Goal: Transaction & Acquisition: Obtain resource

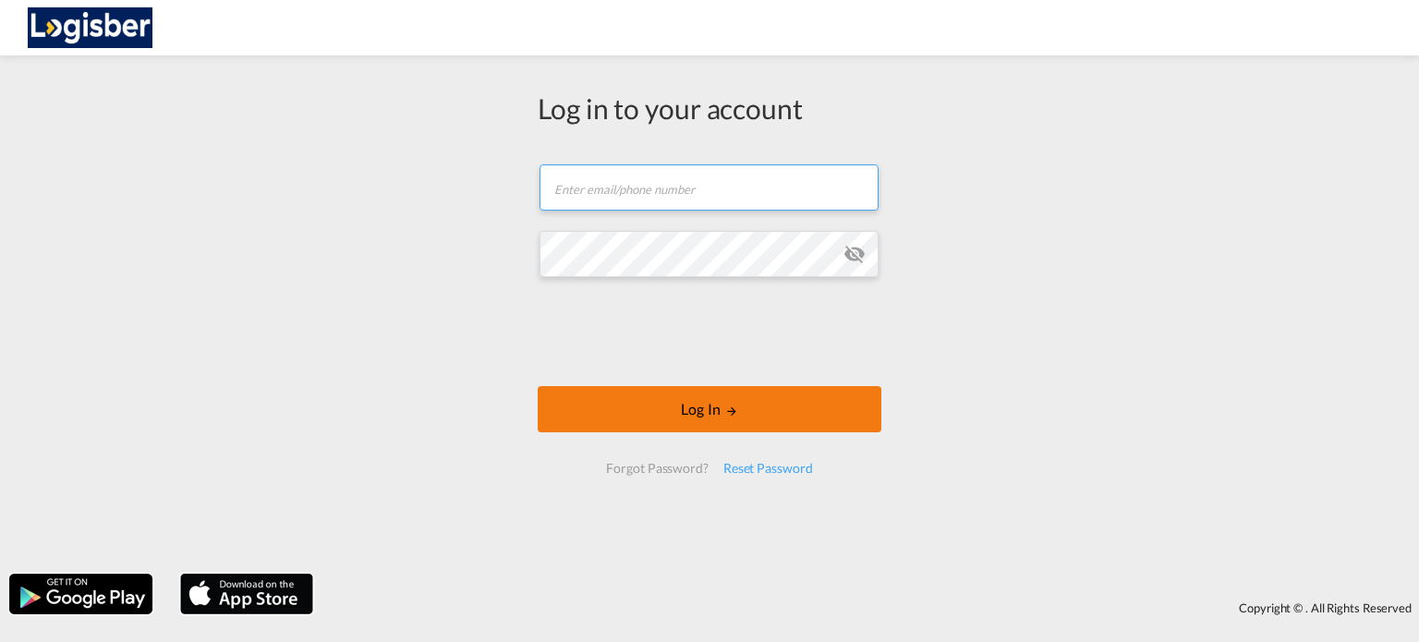
type input "[PERSON_NAME][EMAIL_ADDRESS][DOMAIN_NAME]"
click at [723, 416] on button "Log In" at bounding box center [710, 409] width 344 height 46
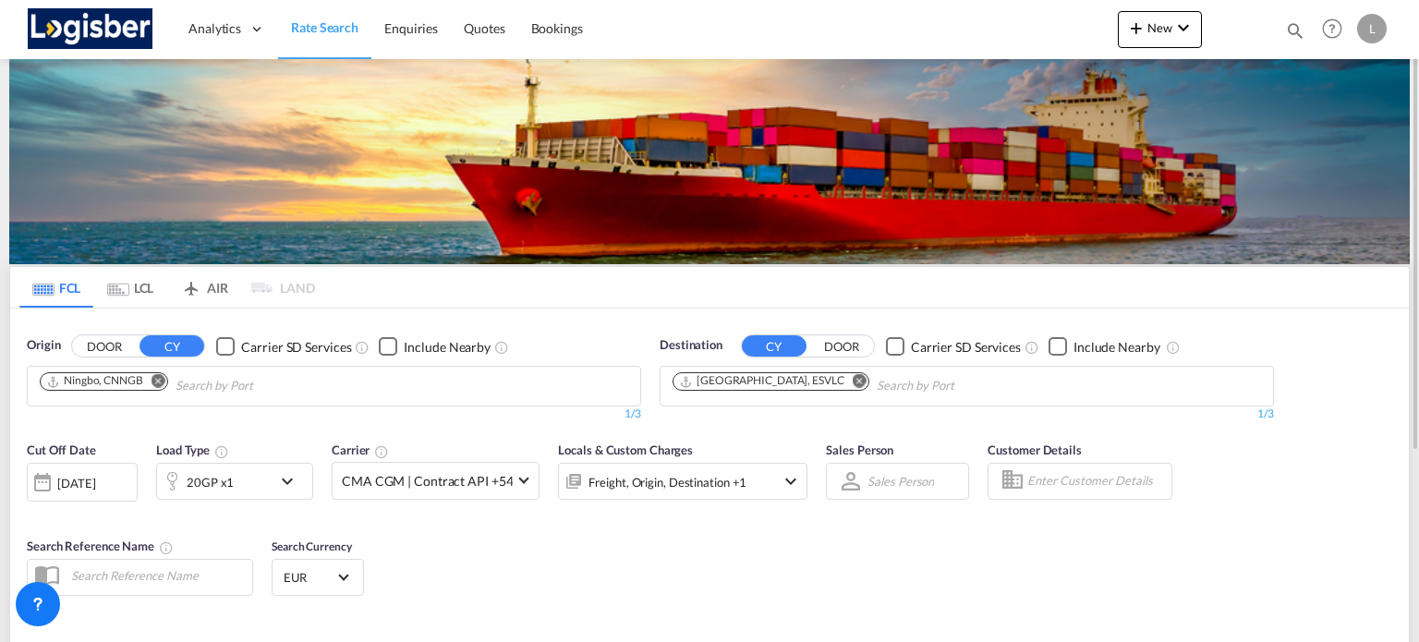
click at [152, 381] on md-icon "Remove" at bounding box center [159, 381] width 14 height 14
click at [153, 381] on input "Chips input." at bounding box center [128, 386] width 176 height 30
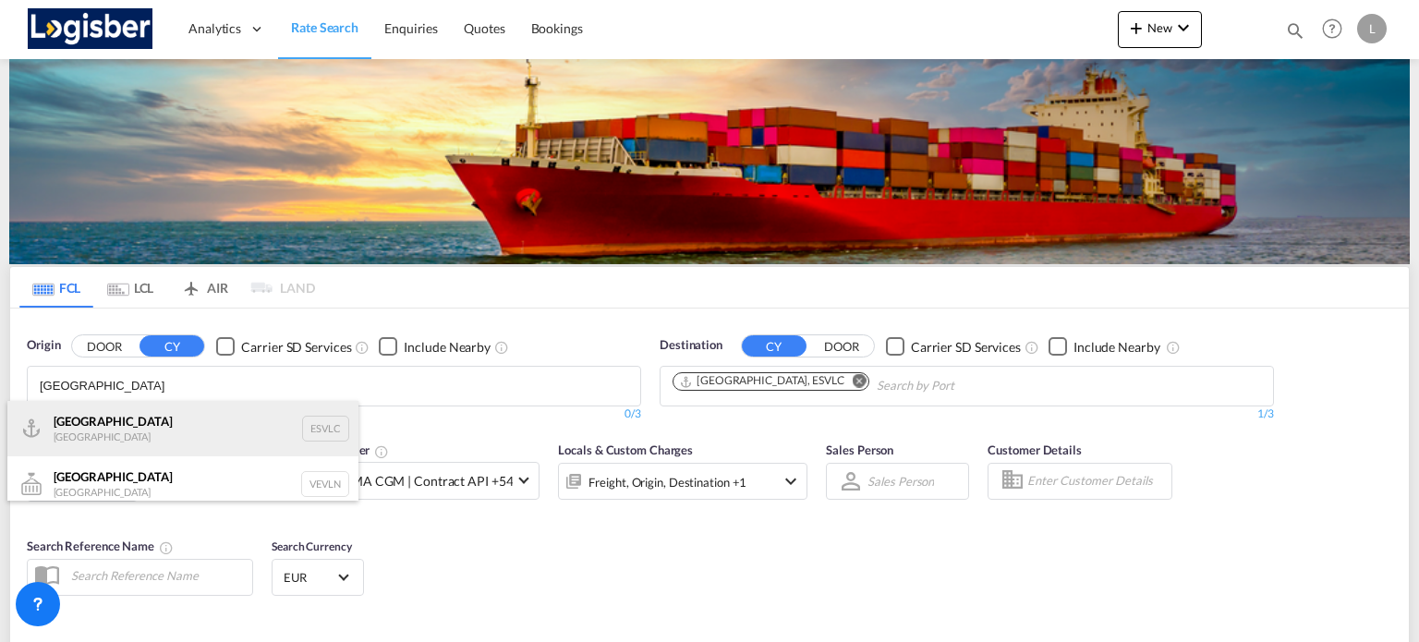
type input "[GEOGRAPHIC_DATA]"
click at [157, 417] on div "Valencia [GEOGRAPHIC_DATA] ESVLC" at bounding box center [182, 428] width 351 height 55
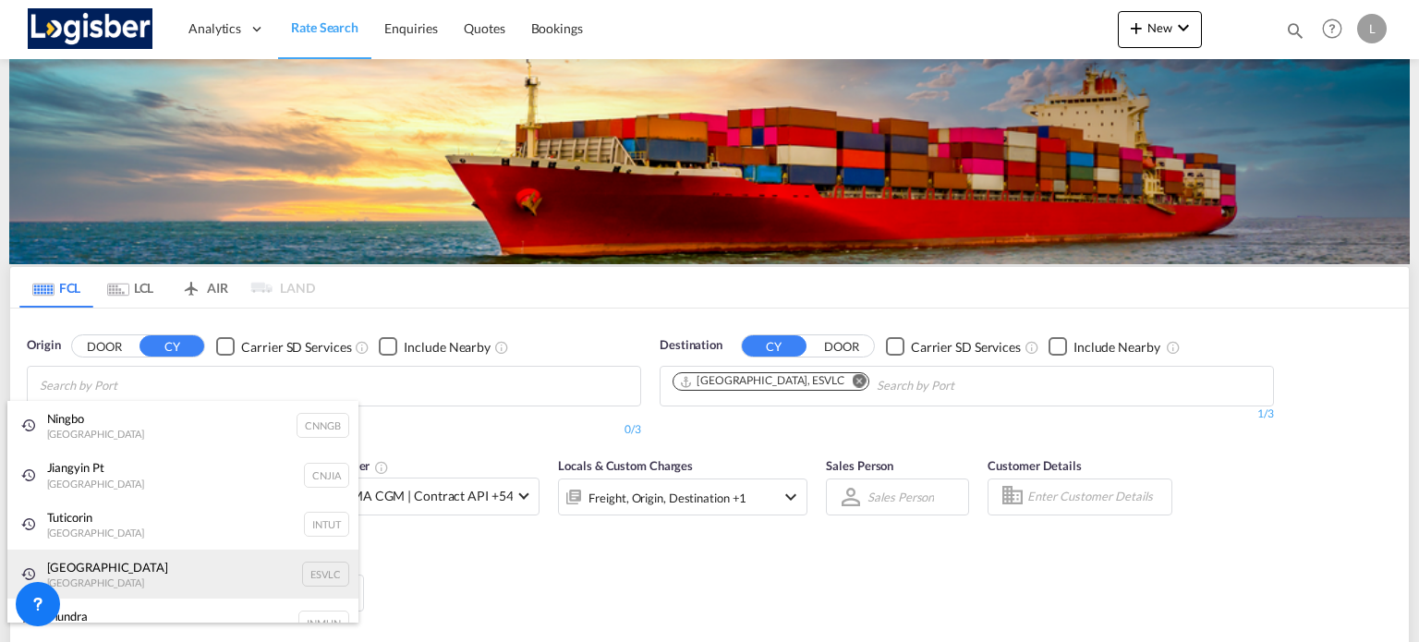
click at [118, 569] on div "Valencia [GEOGRAPHIC_DATA] ESVLC" at bounding box center [182, 575] width 351 height 50
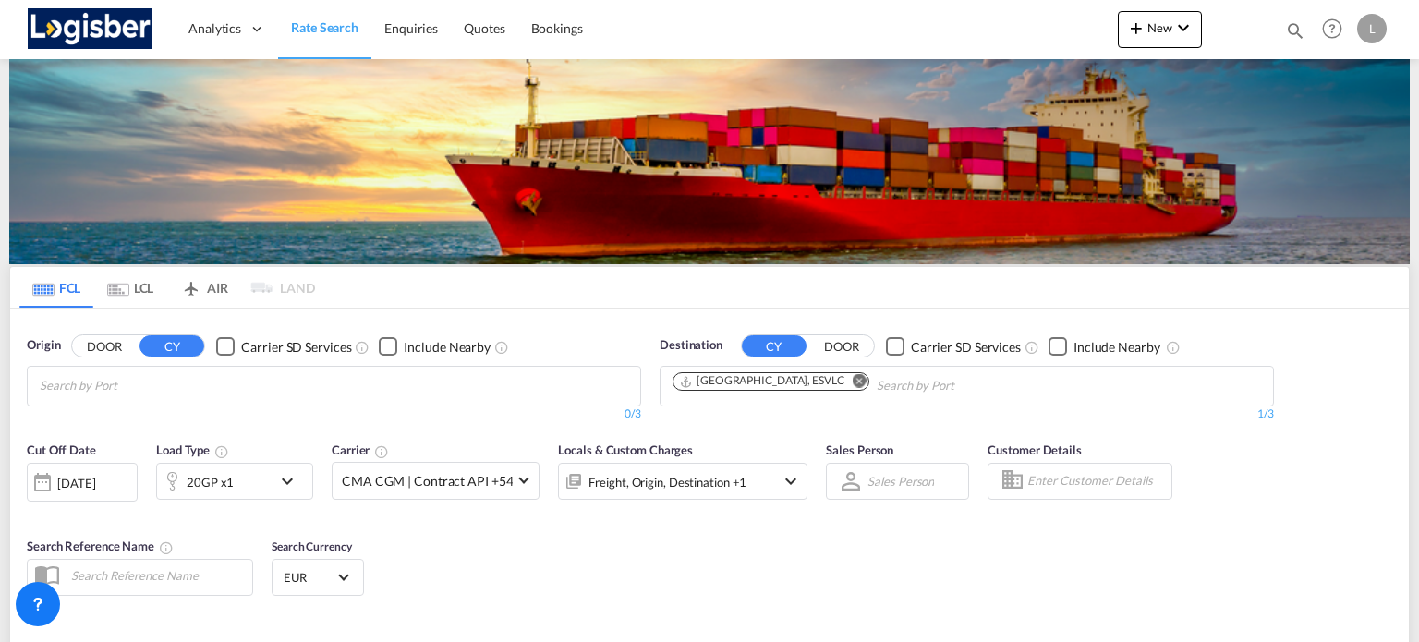
click at [152, 382] on body "Analytics Dashboard Rate Search Enquiries Quotes Bookings" at bounding box center [709, 321] width 1419 height 642
click at [853, 379] on md-icon "Remove" at bounding box center [860, 381] width 14 height 14
click at [784, 382] on input "Chips input." at bounding box center [761, 386] width 176 height 30
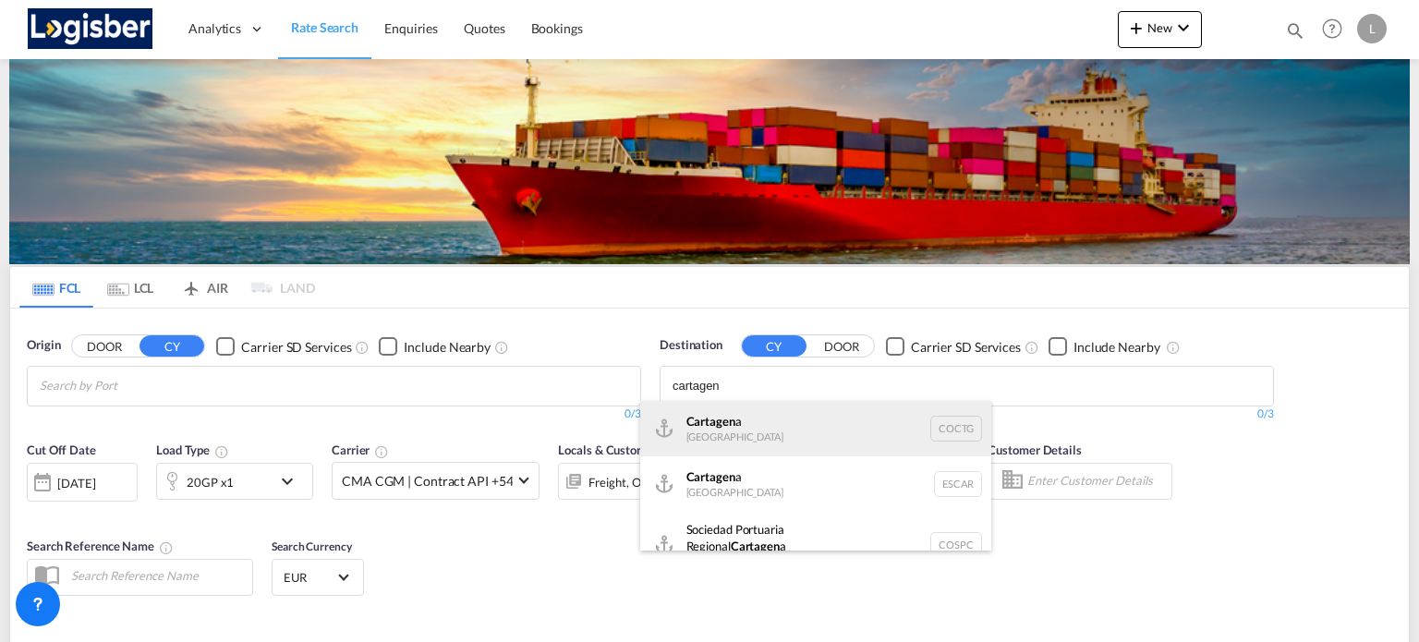
type input "cartagen"
click at [769, 427] on div "Cartagen a [GEOGRAPHIC_DATA] COCTG" at bounding box center [815, 428] width 351 height 55
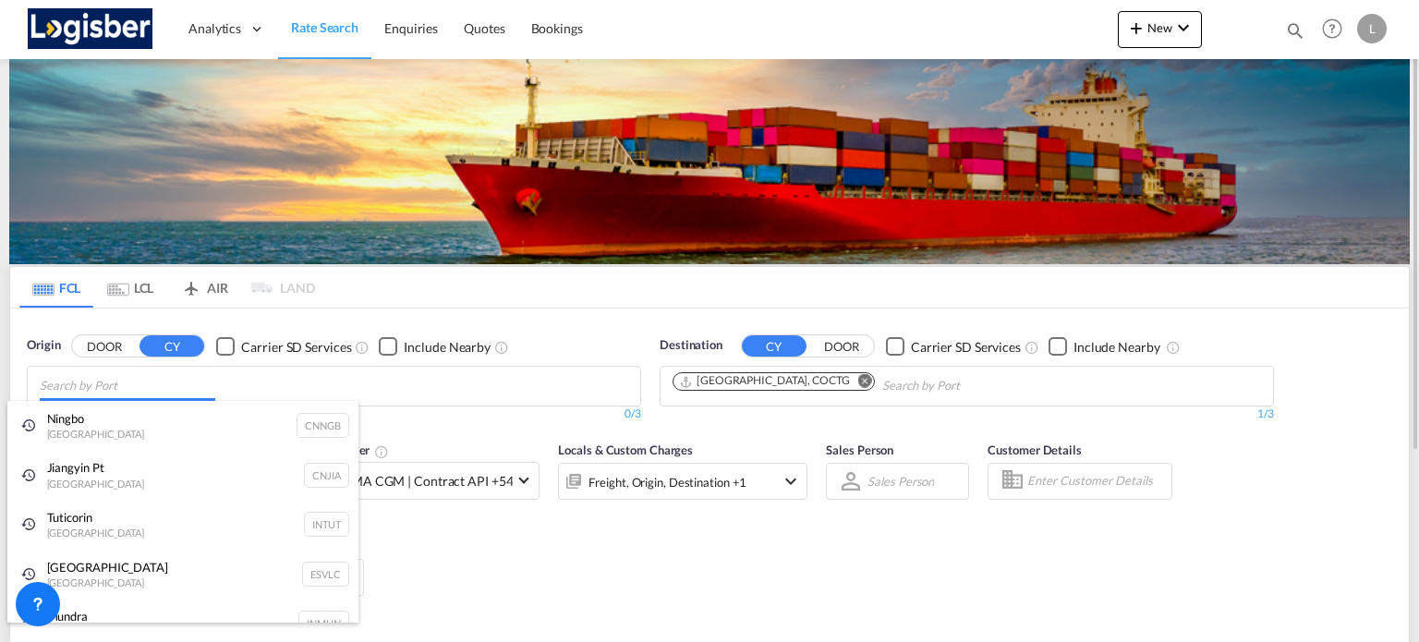
click at [133, 378] on body "Analytics Dashboard Rate Search Enquiries Quotes Bookings" at bounding box center [709, 321] width 1419 height 642
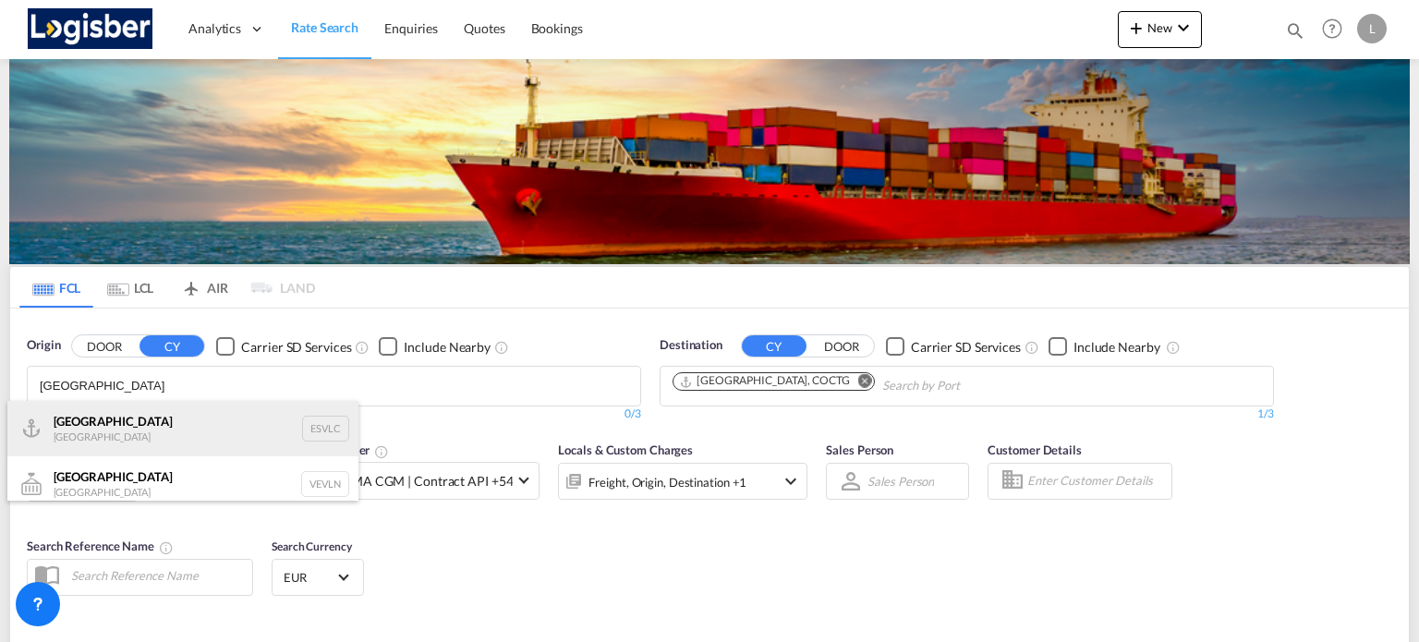
type input "[GEOGRAPHIC_DATA]"
click at [130, 416] on div "Valencia [GEOGRAPHIC_DATA] ESVLC" at bounding box center [182, 428] width 351 height 55
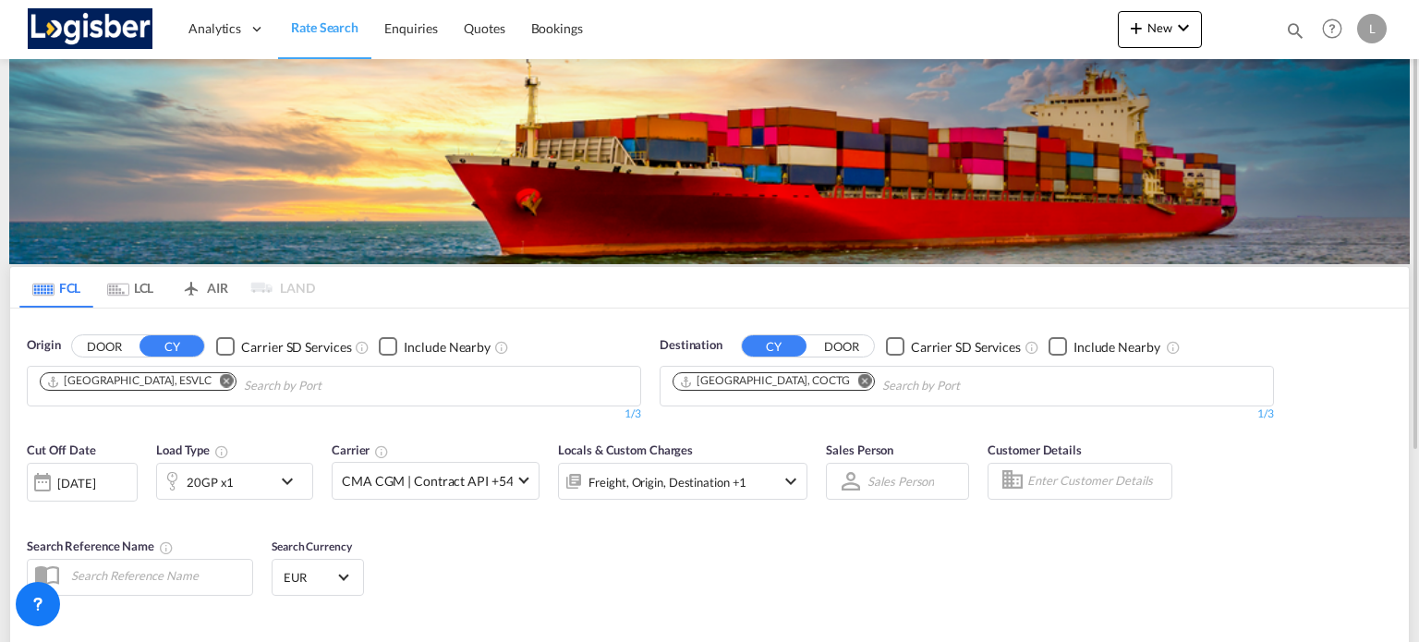
scroll to position [185, 0]
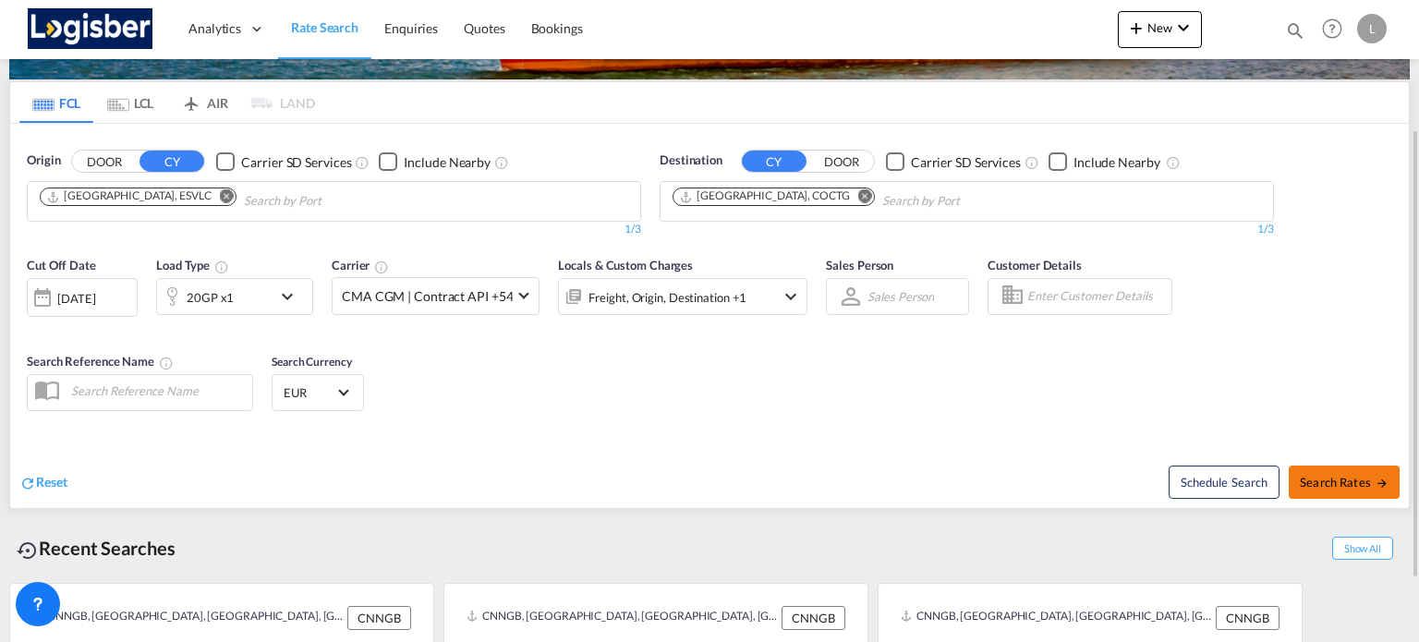
click at [1323, 476] on span "Search Rates" at bounding box center [1344, 482] width 89 height 15
type input "ESVLC to COCTG / [DATE]"
